Goal: Navigation & Orientation: Go to known website

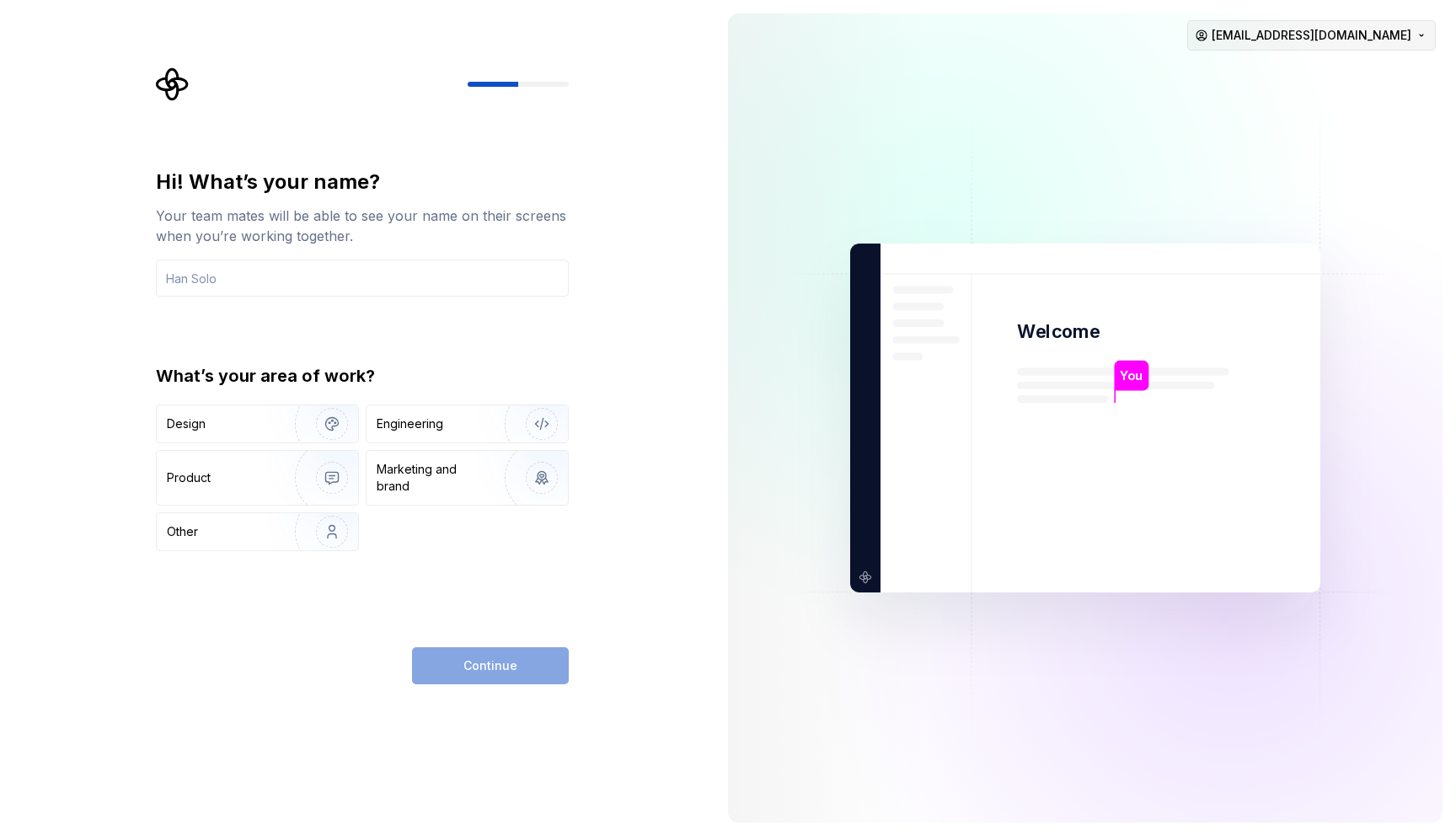
click at [1321, 38] on html "Hi! What’s your name? Your team mates will be able to see your name on their sc…" at bounding box center [728, 418] width 1456 height 836
click at [1301, 69] on div "Sign out" at bounding box center [1365, 71] width 160 height 17
